Goal: Task Accomplishment & Management: Use online tool/utility

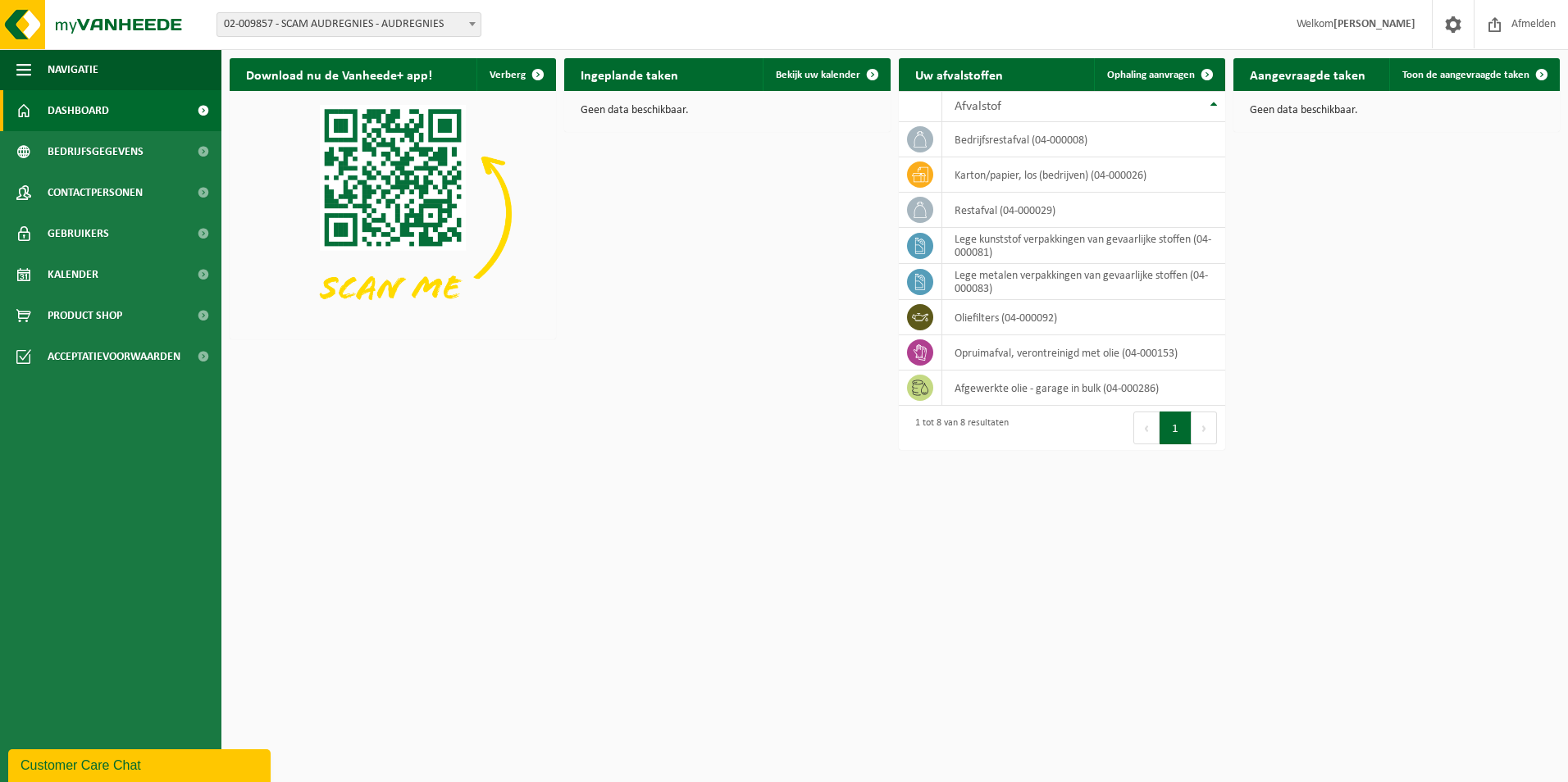
click at [465, 21] on span at bounding box center [473, 23] width 17 height 21
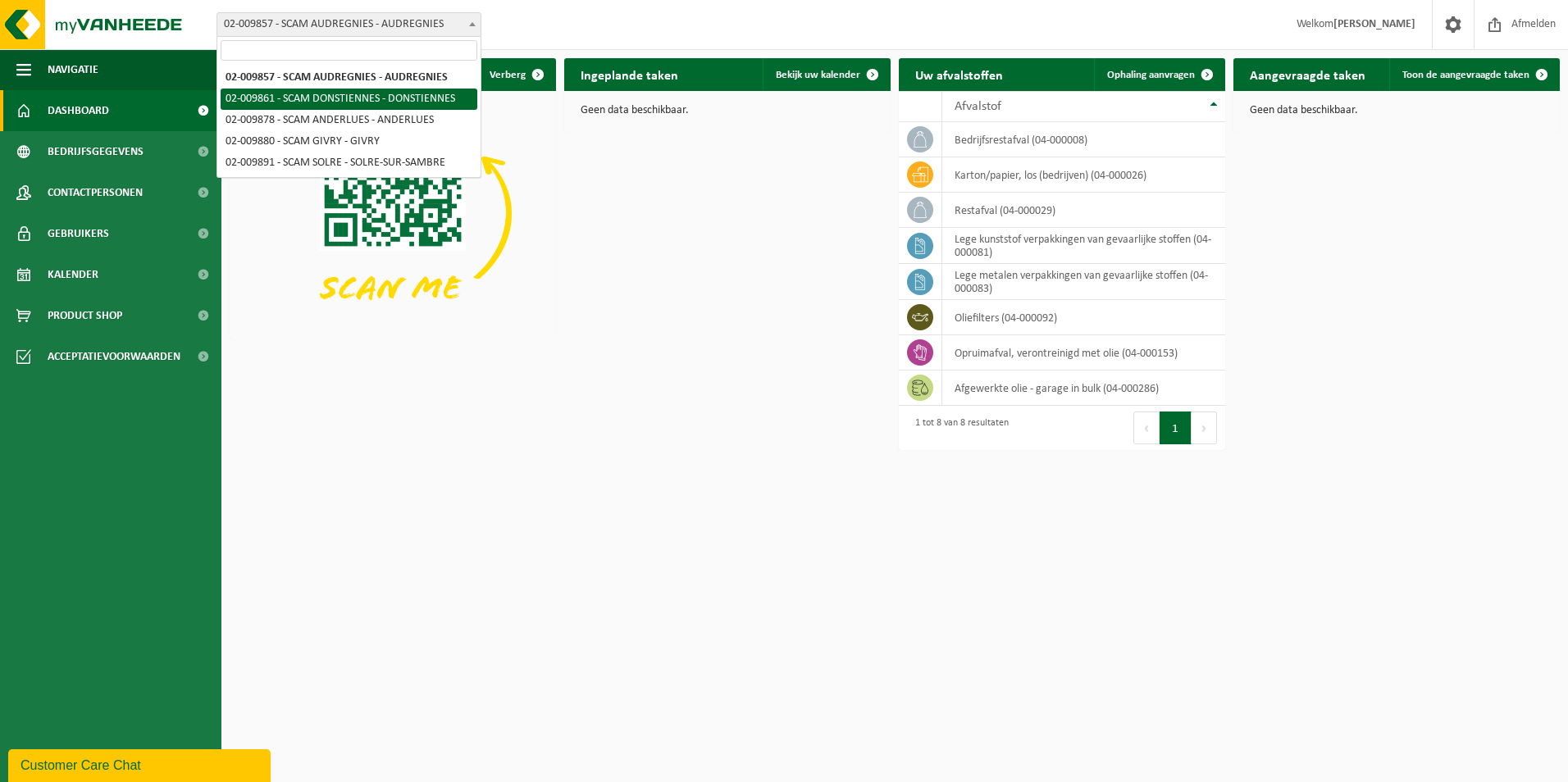
select select "1907"
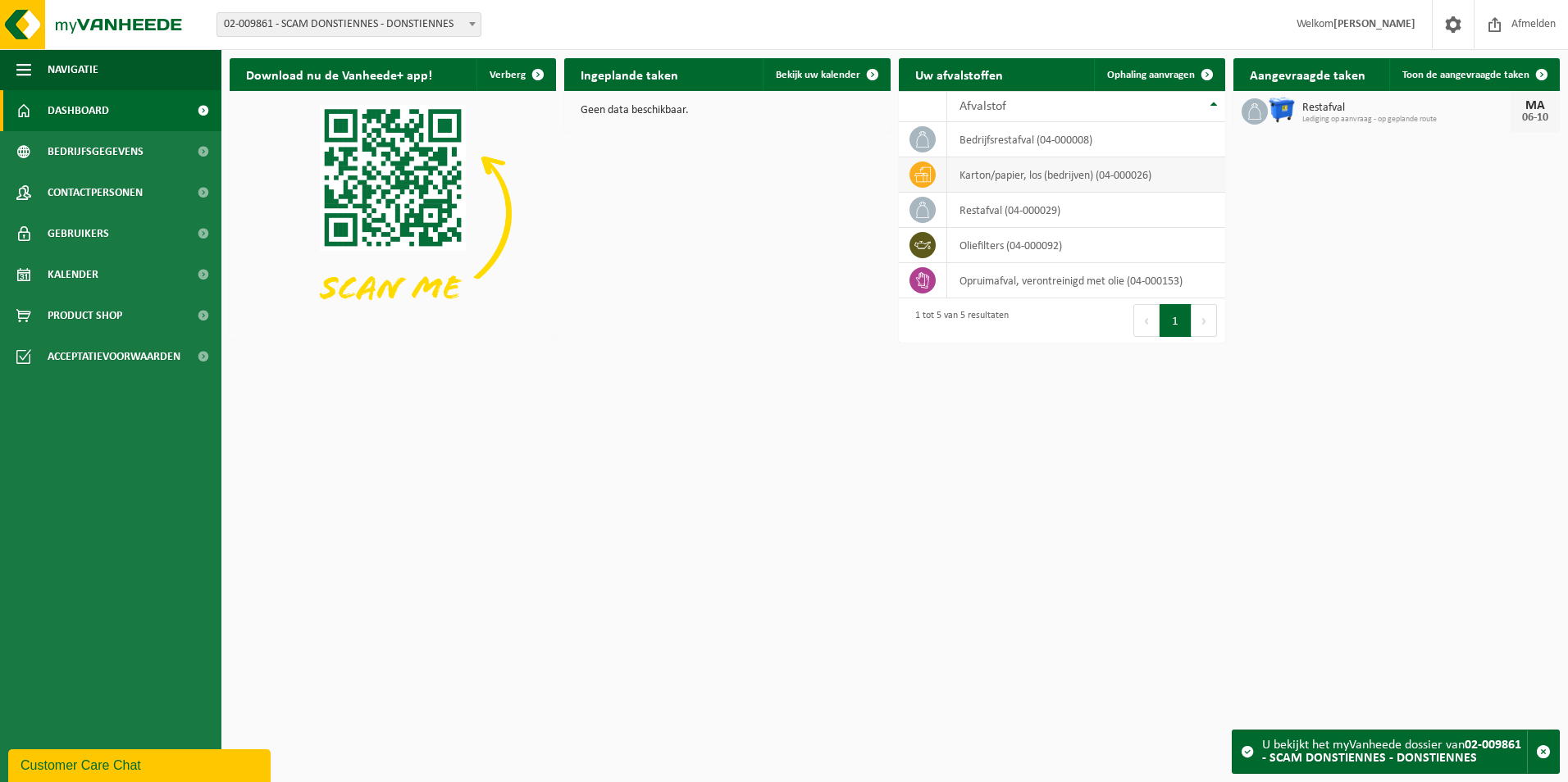
click at [1000, 181] on td "karton/papier, los (bedrijven) (04-000026)" at bounding box center [1086, 175] width 278 height 35
click at [1140, 75] on span "Ophaling aanvragen" at bounding box center [1150, 74] width 88 height 11
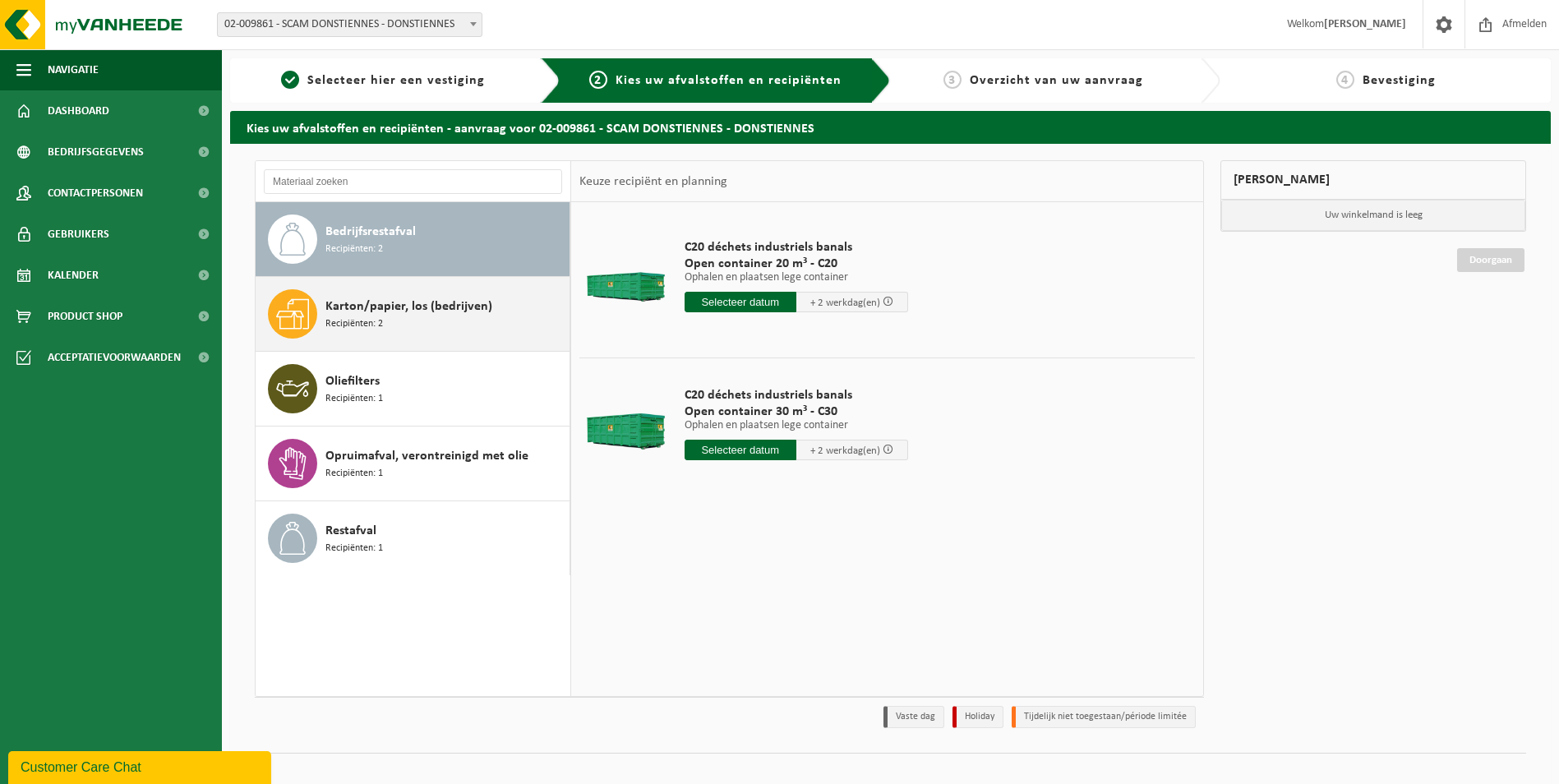
click at [392, 310] on span "Karton/papier, los (bedrijven)" at bounding box center [408, 307] width 167 height 20
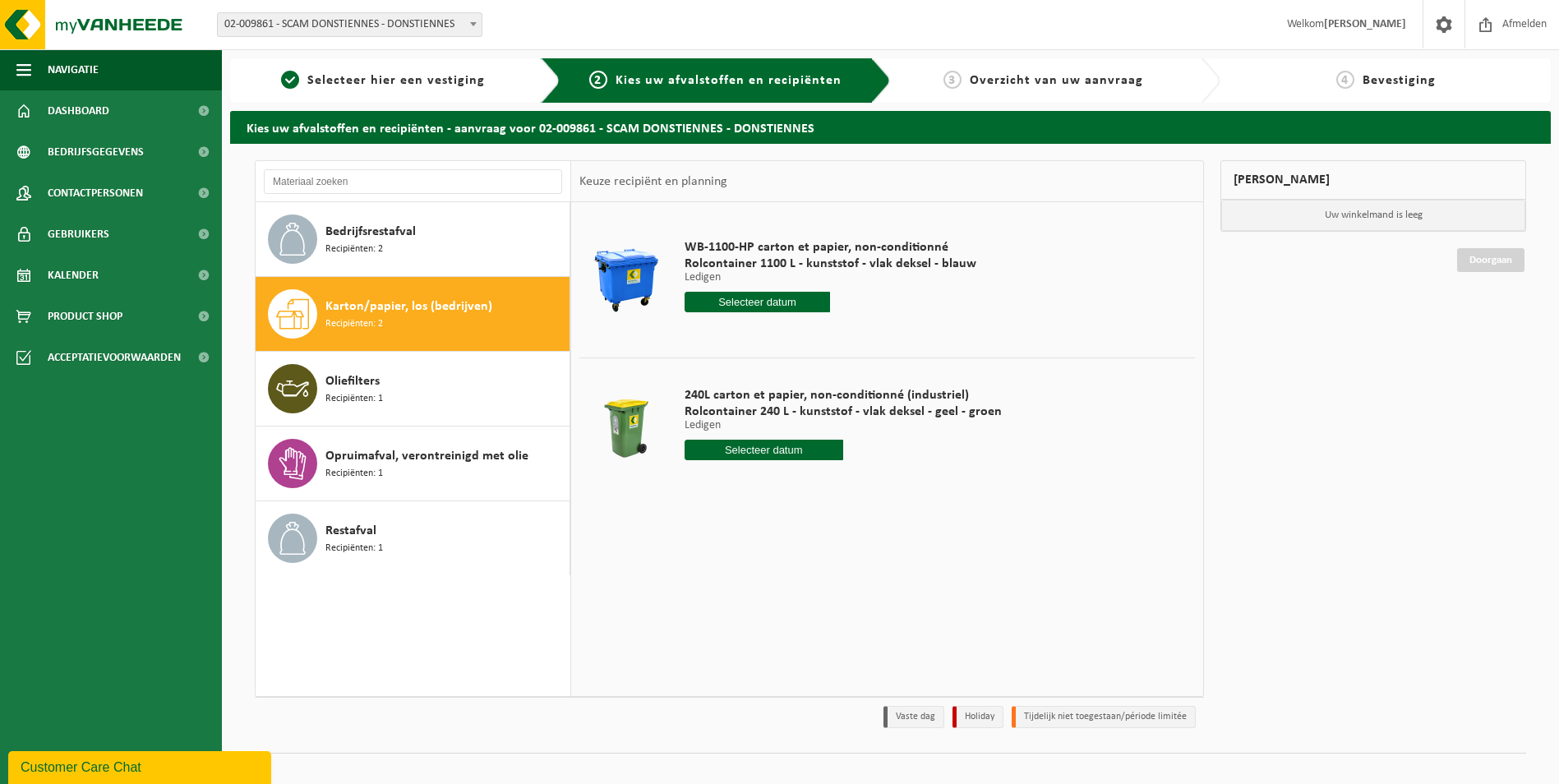
click at [772, 304] on input "text" at bounding box center [757, 302] width 146 height 21
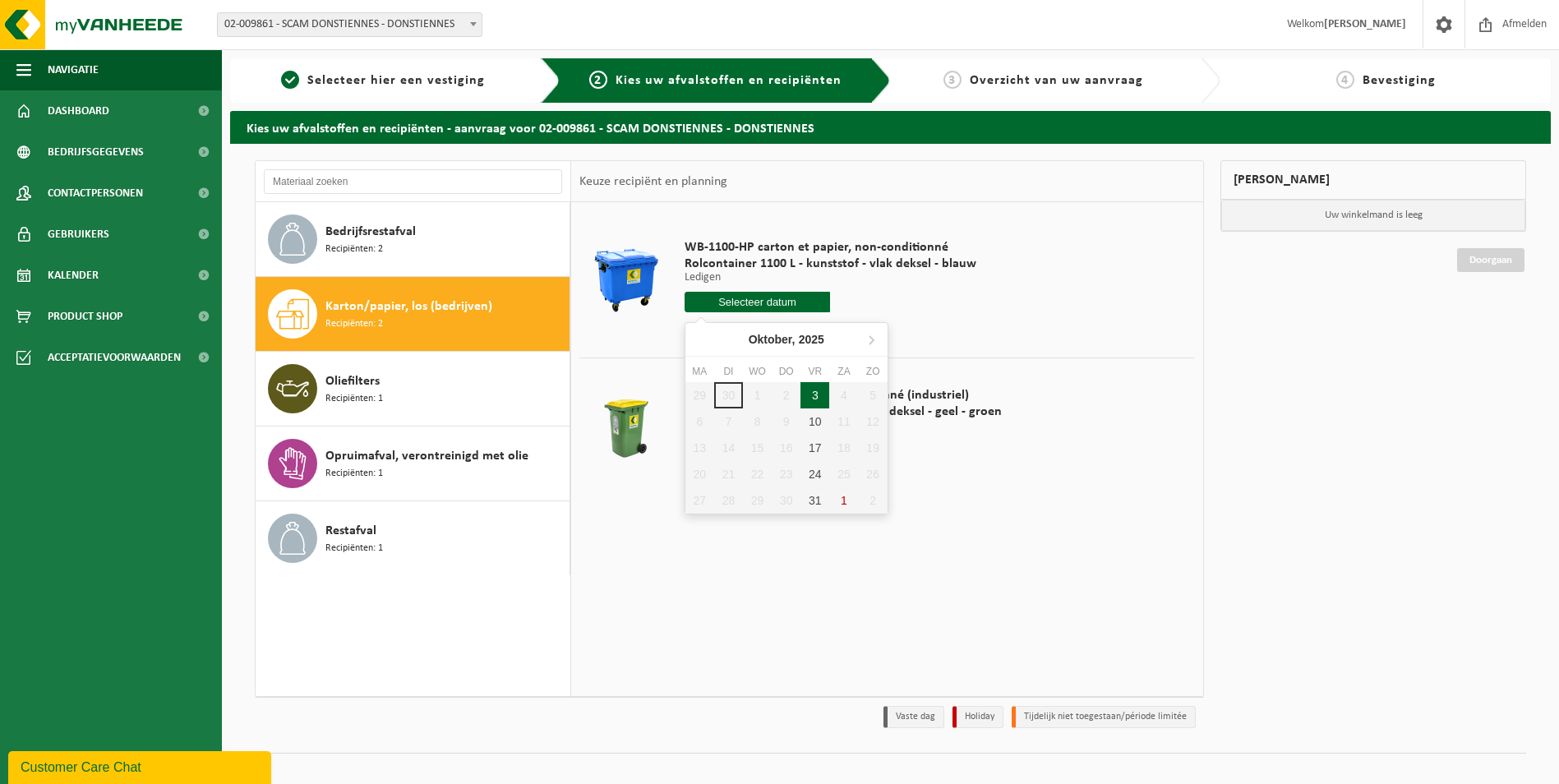
click at [816, 396] on div "3" at bounding box center [815, 395] width 29 height 26
type input "Van 2025-10-03"
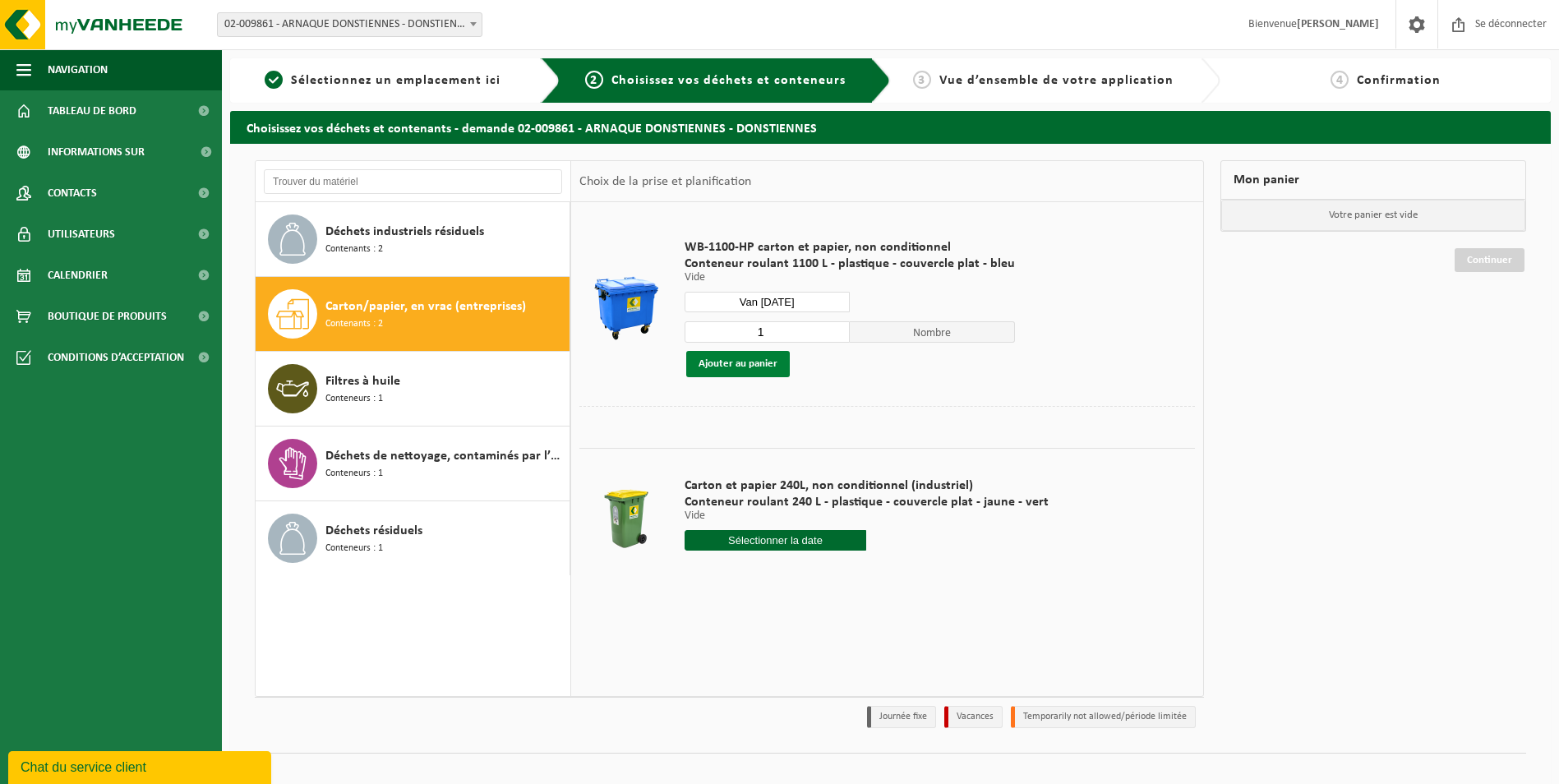
click at [740, 357] on button "Ajouter au panier" at bounding box center [737, 364] width 103 height 26
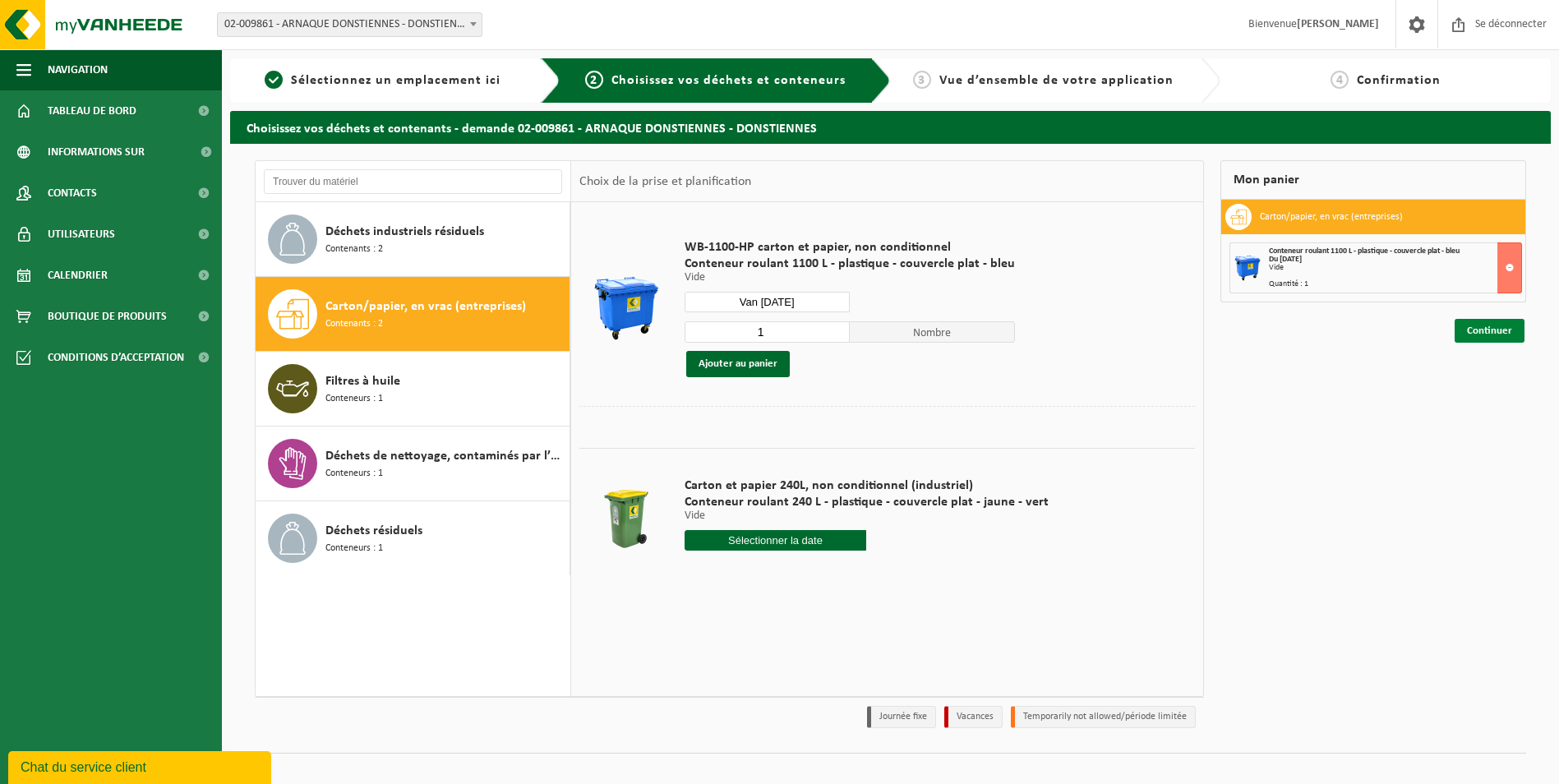
click at [1504, 330] on link "Continuer" at bounding box center [1489, 330] width 70 height 23
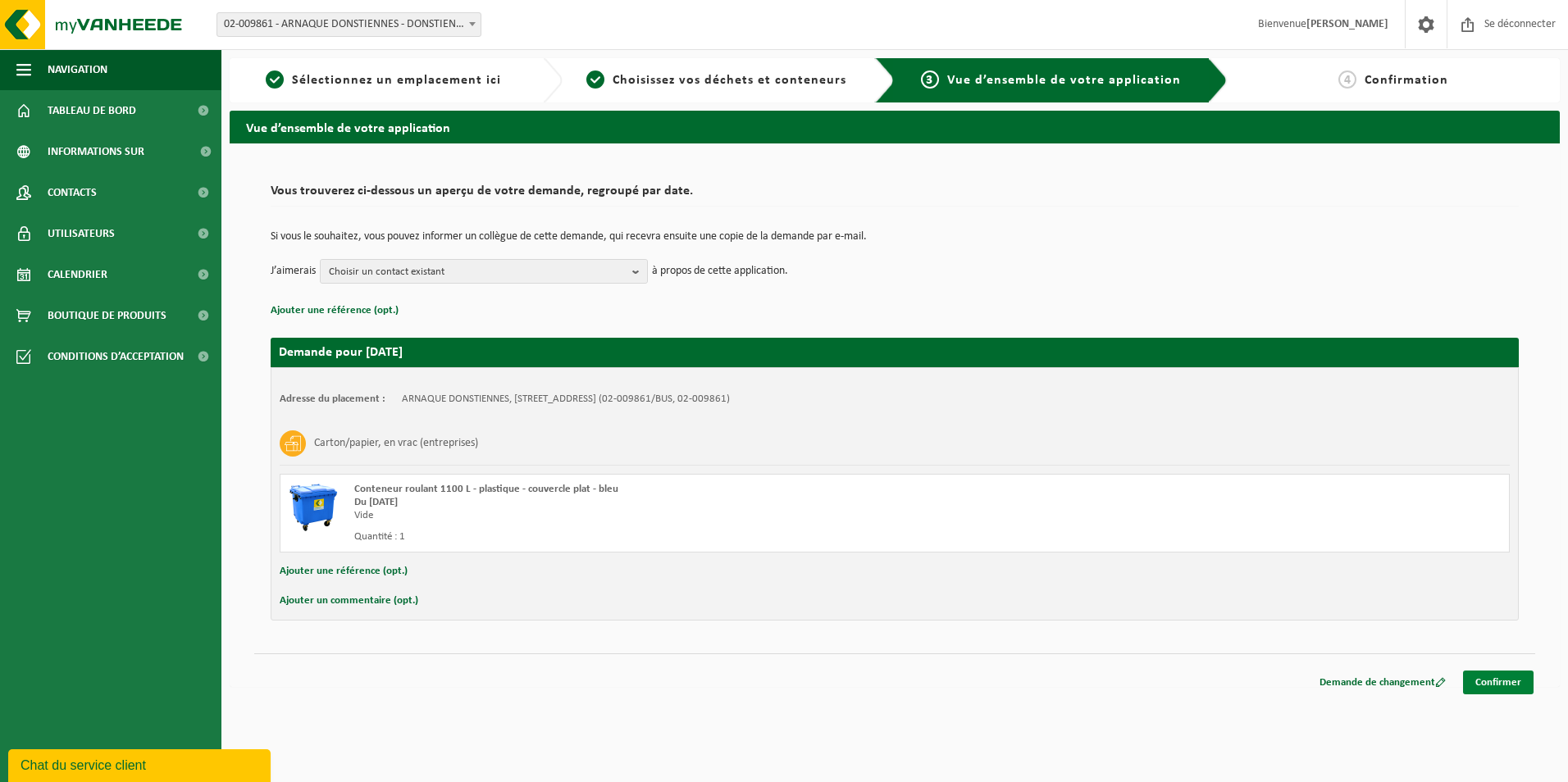
click at [1505, 681] on link "Confirmer" at bounding box center [1499, 682] width 70 height 23
